Goal: Task Accomplishment & Management: Use online tool/utility

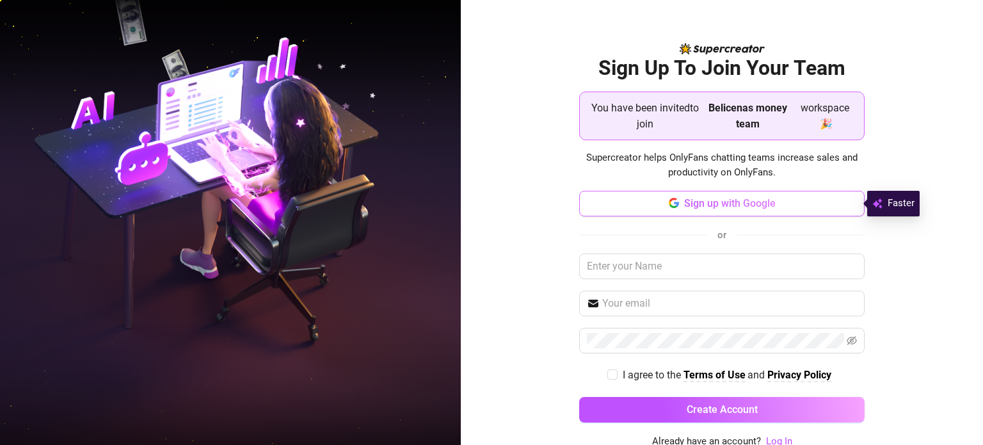
click at [587, 204] on span "Sign up with Google" at bounding box center [730, 203] width 92 height 12
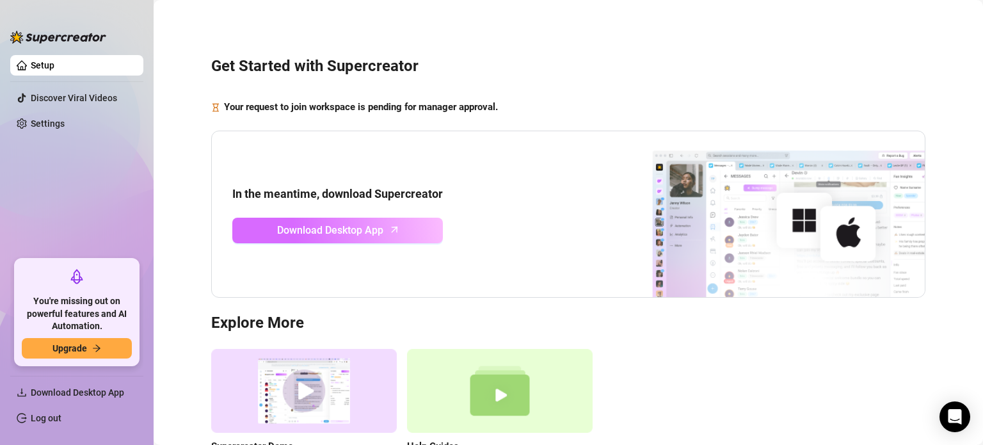
click at [373, 222] on span "Download Desktop App" at bounding box center [330, 230] width 106 height 16
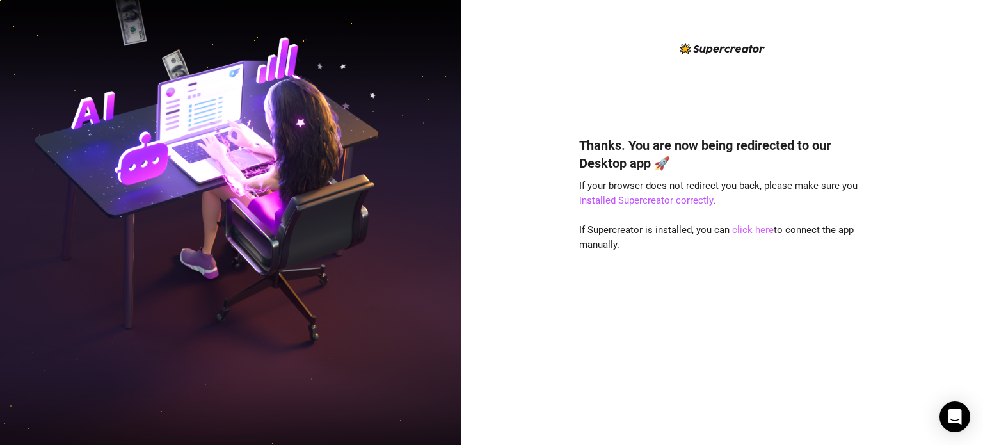
click at [745, 231] on link "click here" at bounding box center [753, 230] width 42 height 12
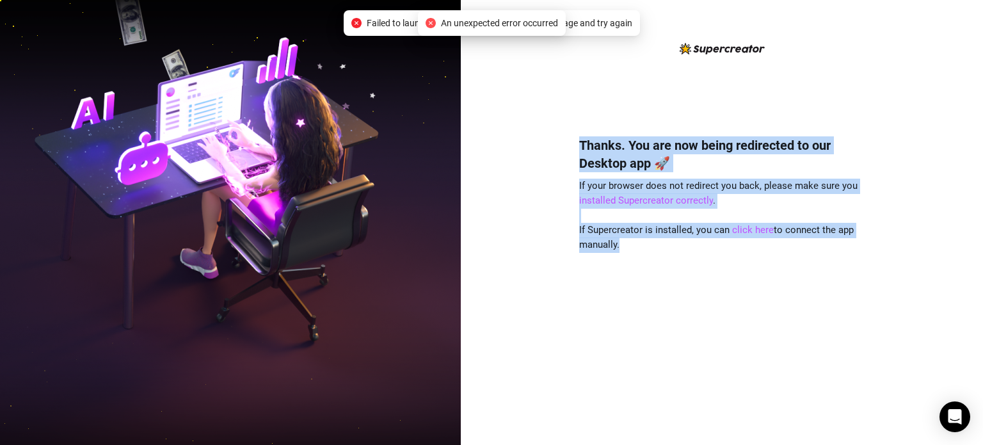
drag, startPoint x: 628, startPoint y: 245, endPoint x: 556, endPoint y: 128, distance: 136.8
click at [556, 128] on div "Thanks. You are now being redirected to our Desktop app 🚀 If your browser does …" at bounding box center [722, 222] width 522 height 445
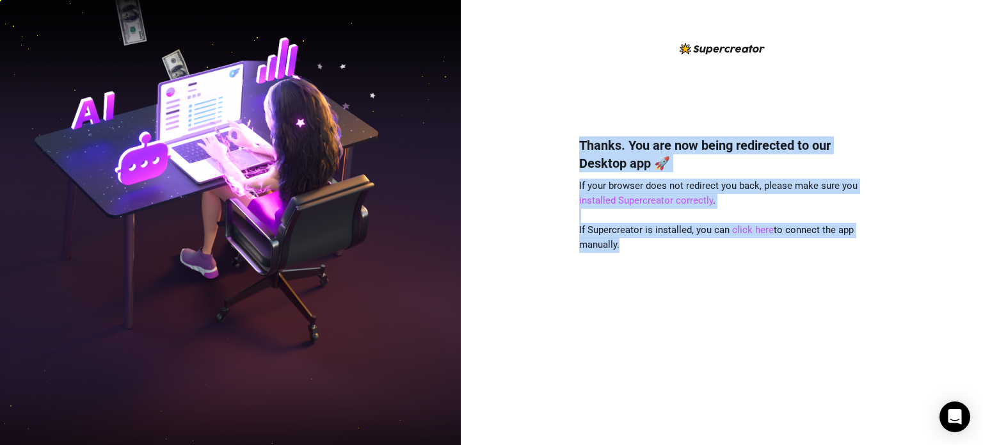
copy div "Thanks. You are now being redirected to our Desktop app 🚀 If your browser does …"
click at [667, 282] on div "Thanks. You are now being redirected to our Desktop app 🚀 If your browser does …" at bounding box center [722, 271] width 286 height 305
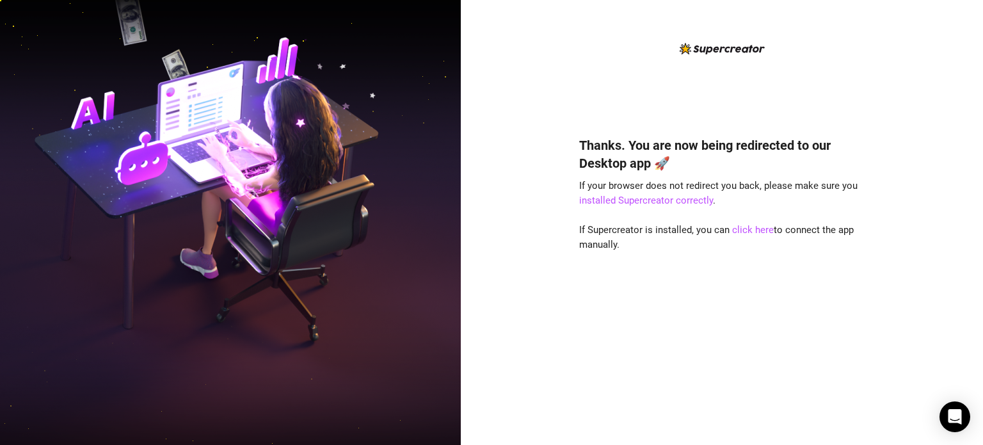
click at [736, 314] on div "Thanks. You are now being redirected to our Desktop app 🚀 If your browser does …" at bounding box center [722, 271] width 286 height 305
click at [747, 229] on link "click here" at bounding box center [753, 230] width 42 height 12
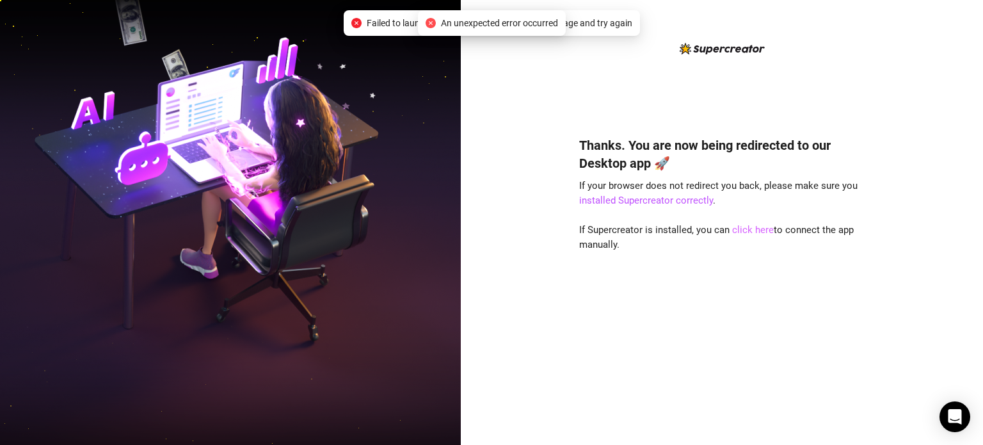
click at [755, 230] on link "click here" at bounding box center [753, 230] width 42 height 12
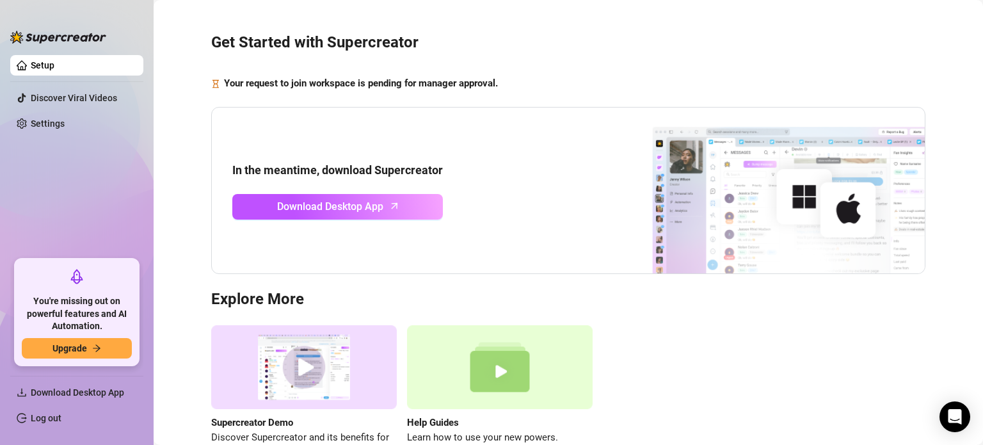
scroll to position [21, 0]
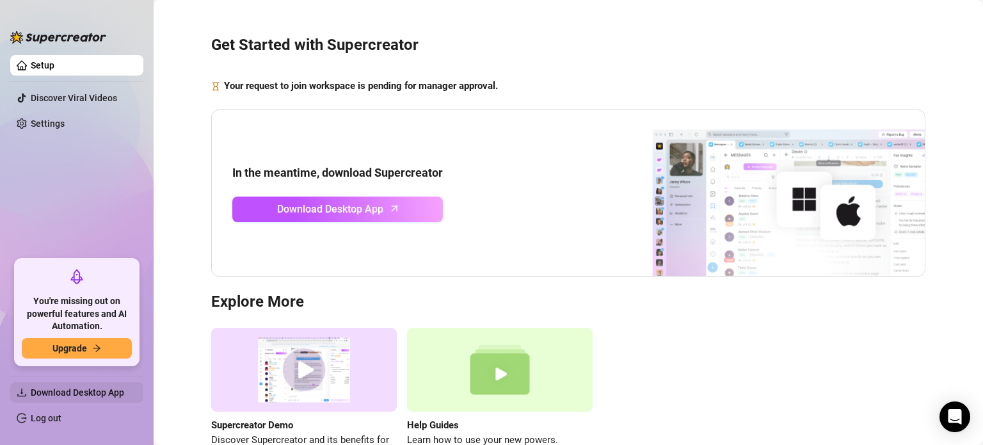
click at [113, 396] on span "Download Desktop App" at bounding box center [77, 392] width 93 height 10
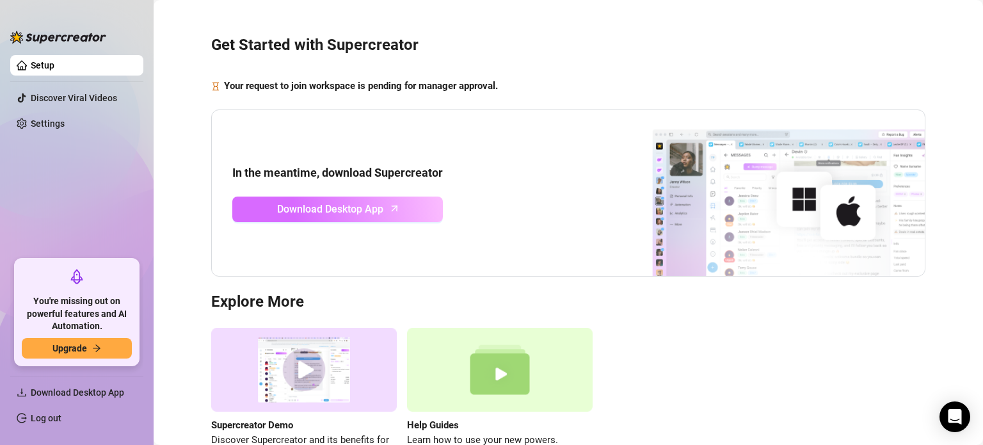
scroll to position [0, 0]
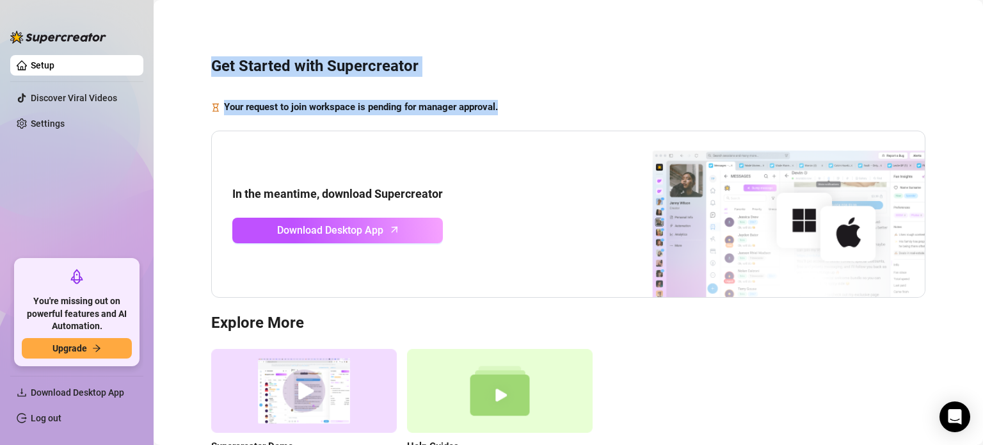
drag, startPoint x: 524, startPoint y: 106, endPoint x: 206, endPoint y: 85, distance: 318.9
click at [206, 85] on div "Get Started with Supercreator Your request to join workspace is pending for man…" at bounding box center [568, 263] width 804 height 508
copy div "Get Started with Supercreator Your request to join workspace is pending for man…"
click at [518, 58] on h3 "Get Started with Supercreator" at bounding box center [568, 66] width 715 height 20
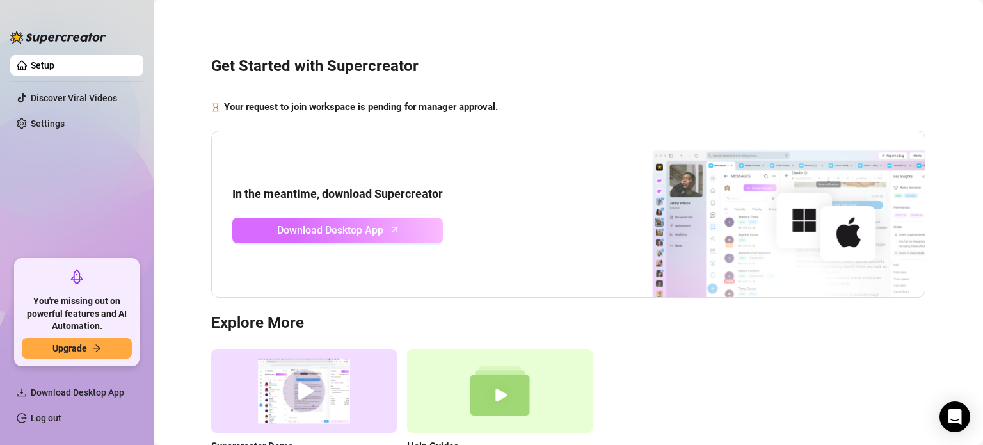
click at [420, 227] on link "Download Desktop App" at bounding box center [337, 231] width 211 height 26
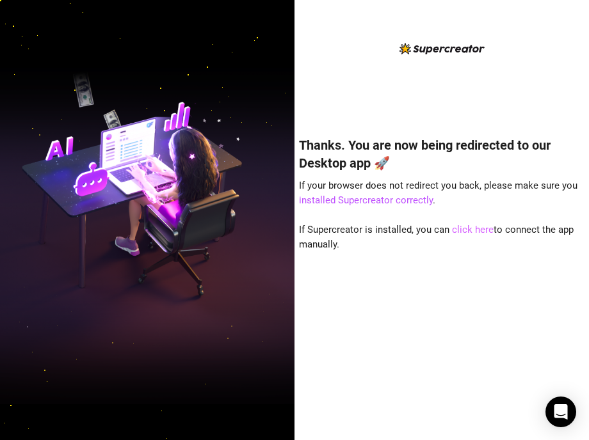
click at [462, 227] on link "click here" at bounding box center [473, 230] width 42 height 12
click at [463, 229] on link "click here" at bounding box center [473, 230] width 42 height 12
